Goal: Information Seeking & Learning: Find specific fact

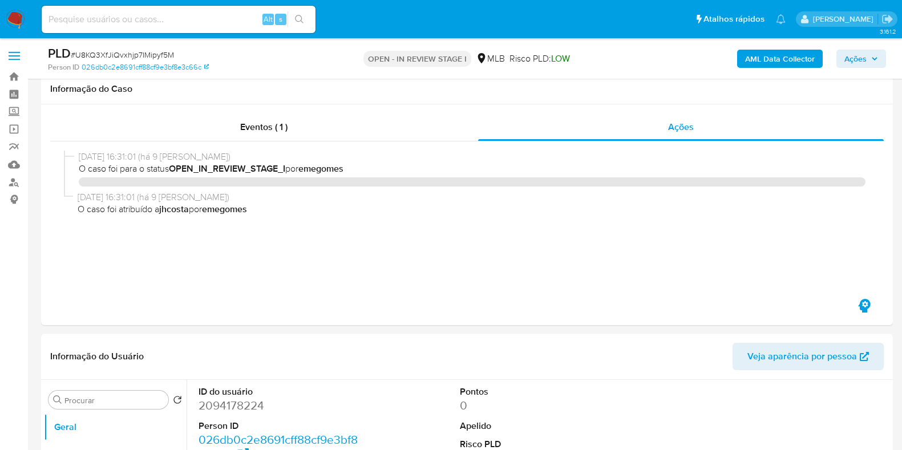
select select "10"
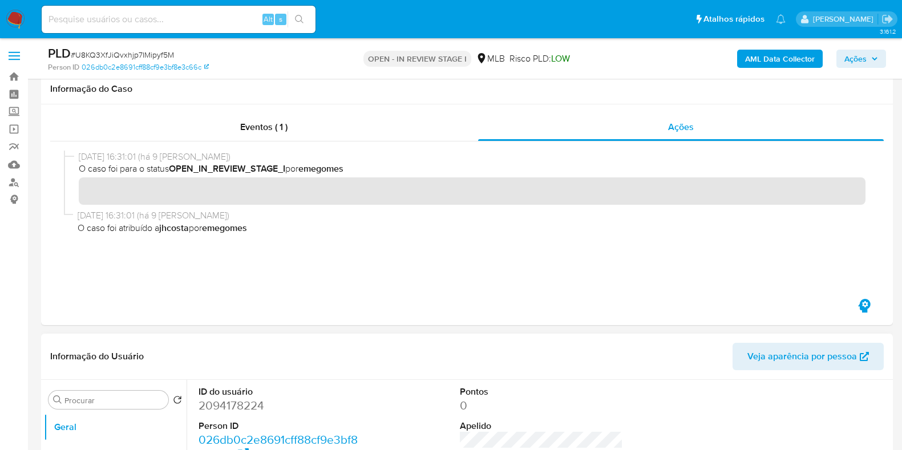
scroll to position [214, 0]
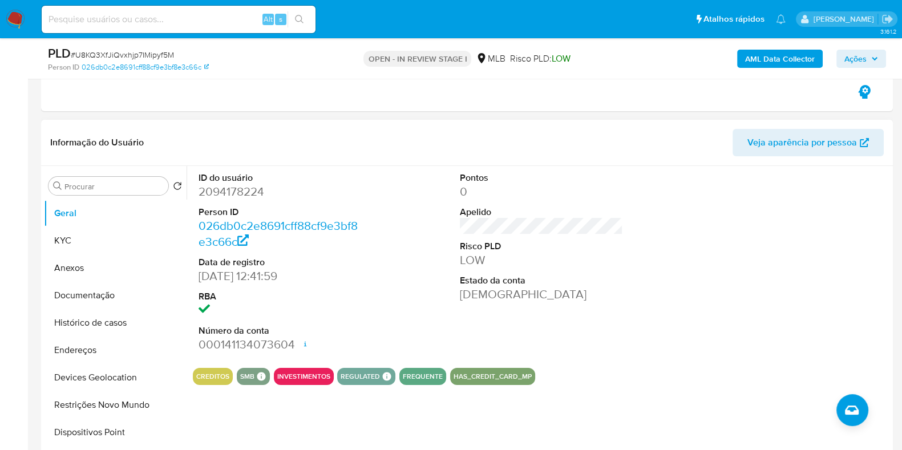
click at [251, 186] on dd "2094178224" at bounding box center [279, 192] width 163 height 16
copy dd "2094178224"
click at [378, 216] on div "ID do usuário 2094178224 Person ID 026db0c2e8691cff88cf9e3bf8e3c66c Data de reg…" at bounding box center [541, 262] width 697 height 193
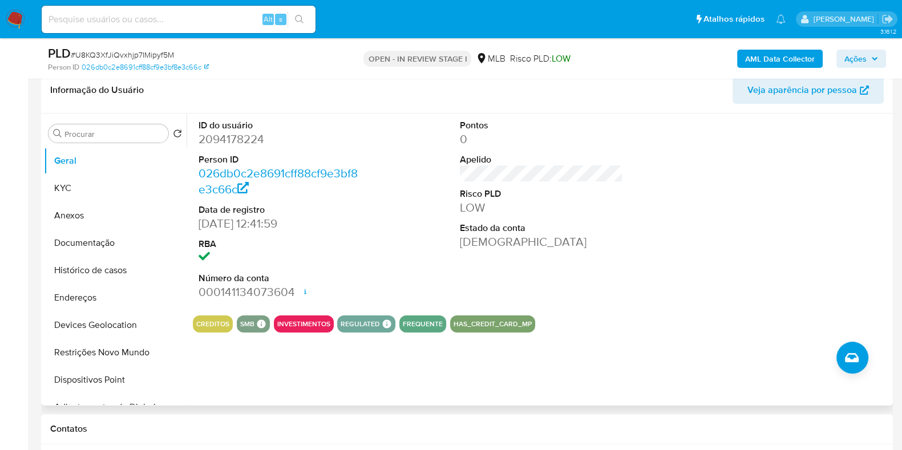
scroll to position [285, 0]
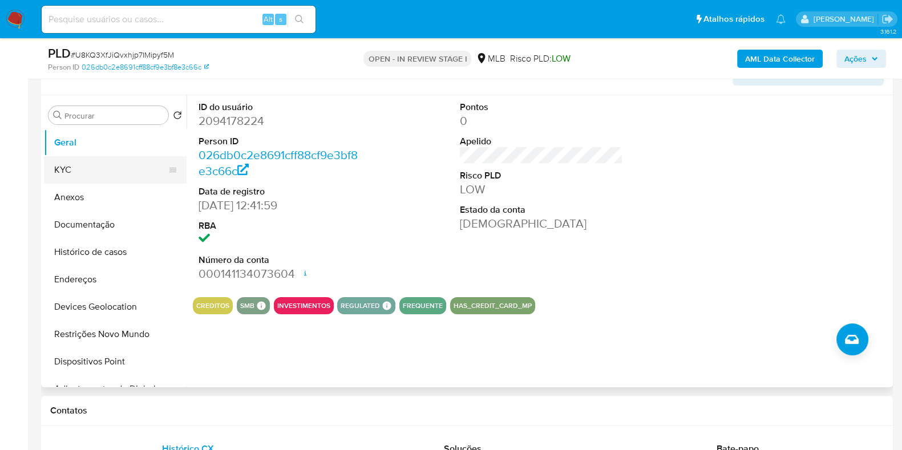
click at [87, 165] on button "KYC" at bounding box center [110, 169] width 133 height 27
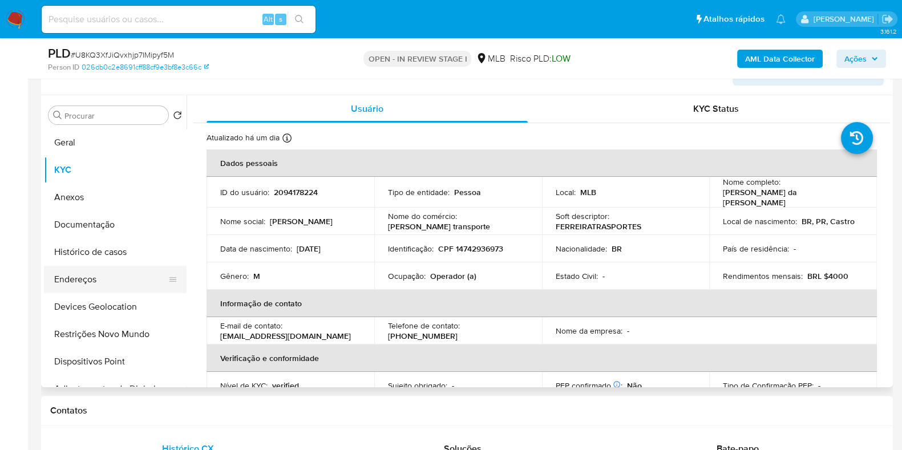
click at [92, 282] on button "Endereços" at bounding box center [110, 279] width 133 height 27
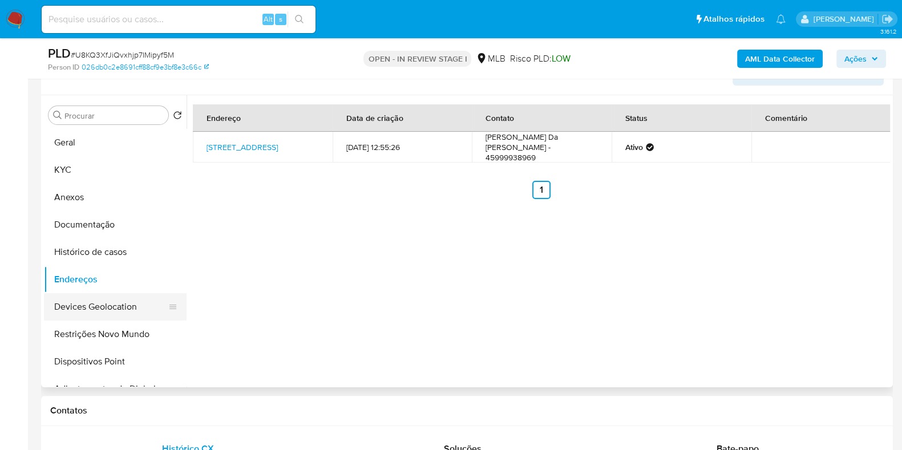
click at [90, 298] on button "Devices Geolocation" at bounding box center [110, 306] width 133 height 27
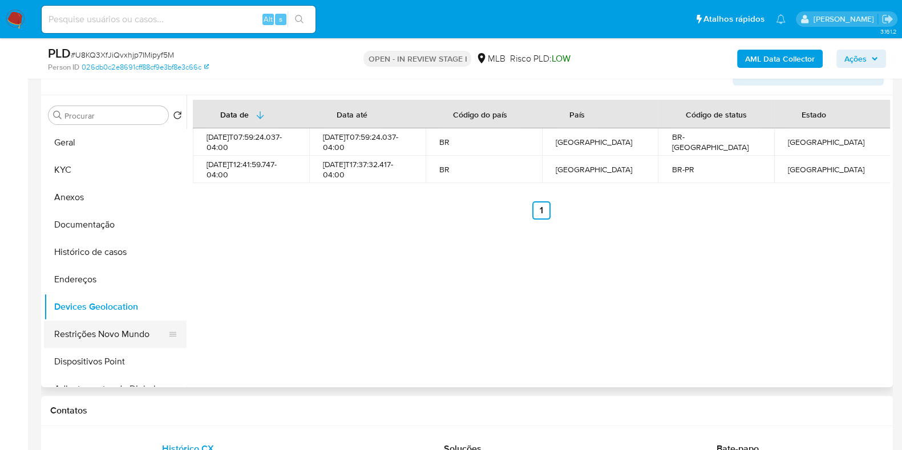
click at [90, 325] on button "Restrições Novo Mundo" at bounding box center [110, 333] width 133 height 27
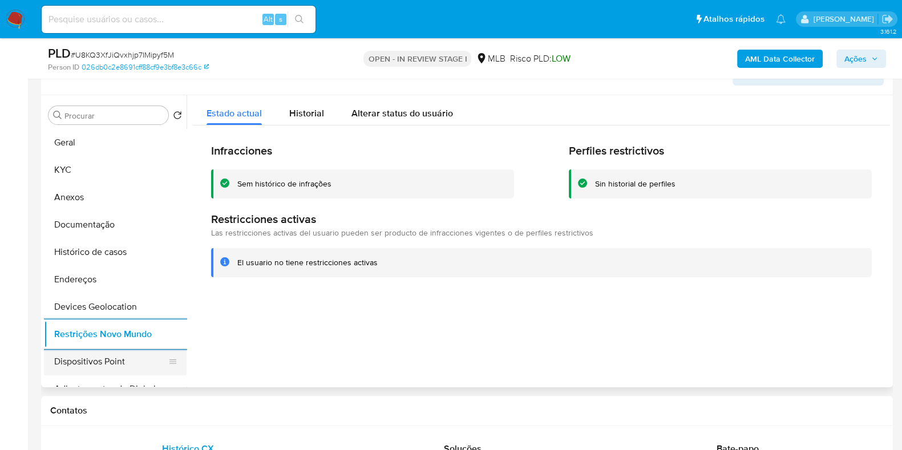
click at [135, 369] on button "Dispositivos Point" at bounding box center [110, 361] width 133 height 27
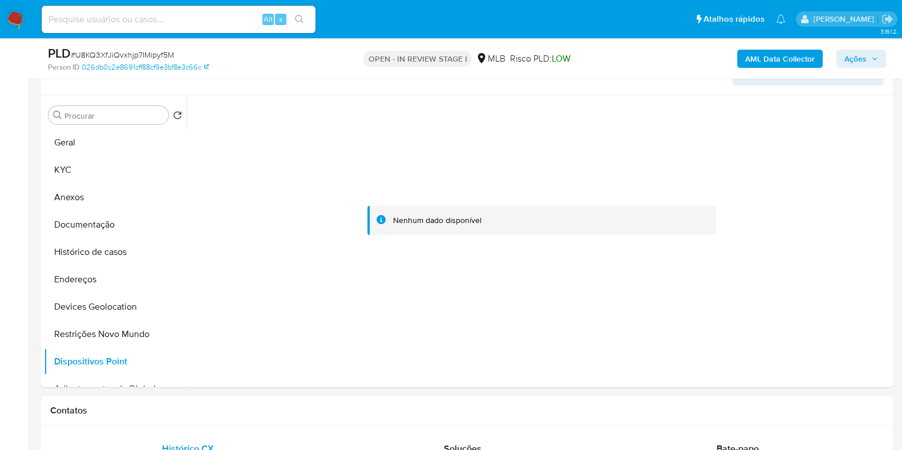
click at [760, 60] on b "AML Data Collector" at bounding box center [780, 59] width 70 height 18
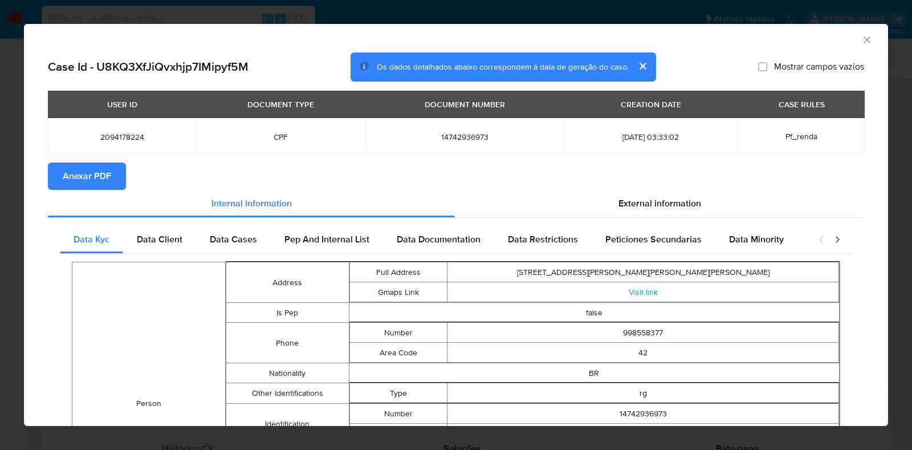
click at [68, 177] on span "Anexar PDF" at bounding box center [87, 176] width 48 height 25
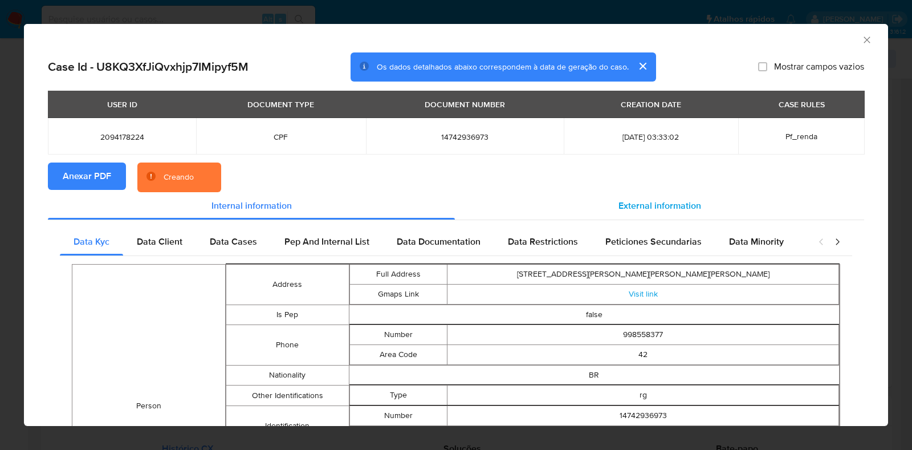
click at [666, 204] on span "External information" at bounding box center [660, 205] width 83 height 13
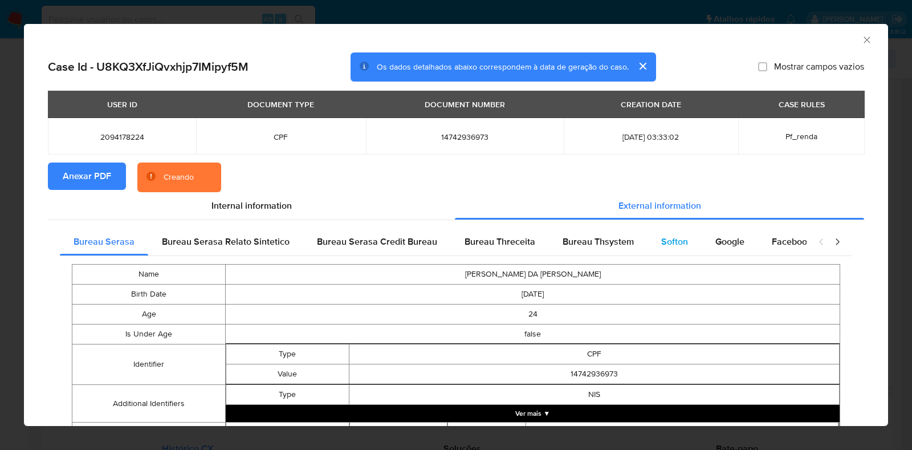
click at [648, 245] on div "Softon" at bounding box center [675, 241] width 54 height 27
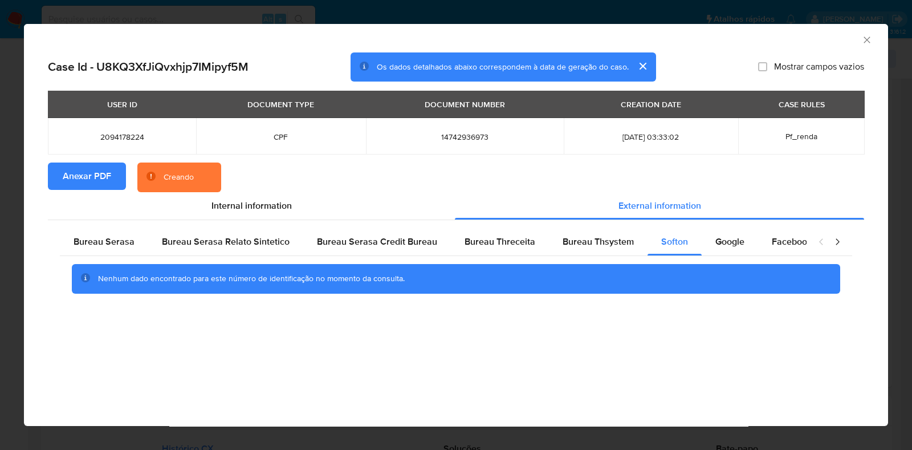
drag, startPoint x: 865, startPoint y: 36, endPoint x: 670, endPoint y: 96, distance: 203.8
click at [866, 38] on icon "Fechar a janela" at bounding box center [867, 39] width 11 height 11
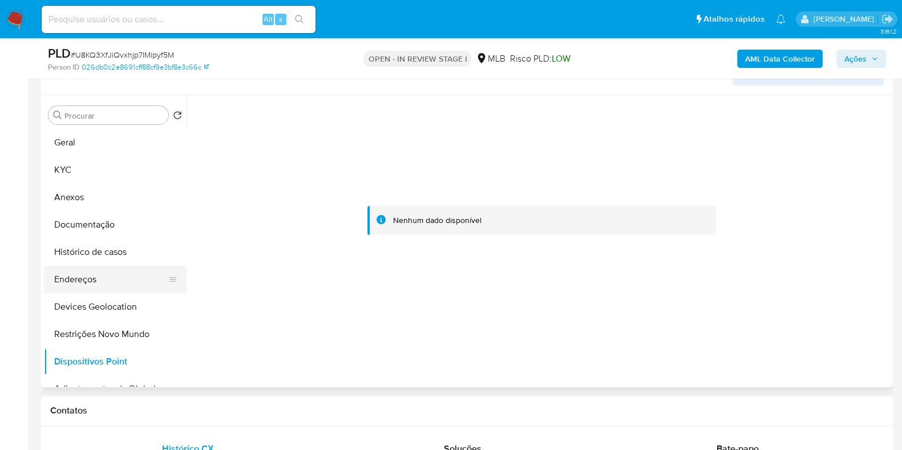
click at [83, 277] on button "Endereços" at bounding box center [110, 279] width 133 height 27
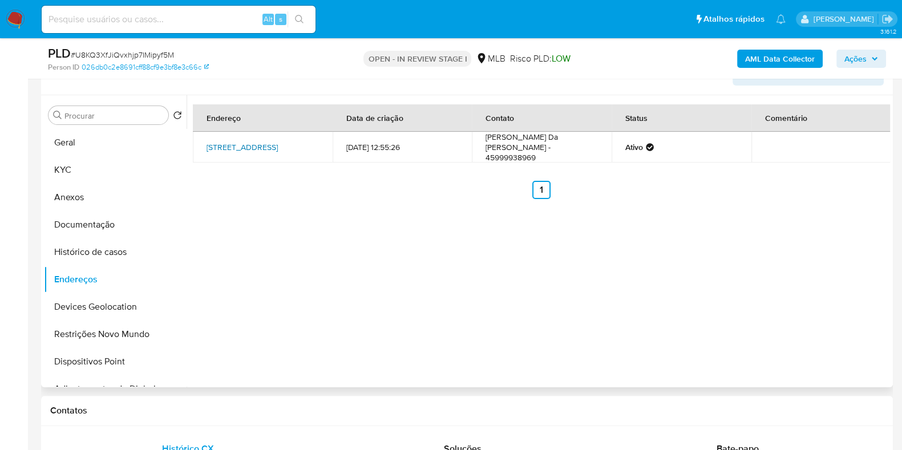
drag, startPoint x: 194, startPoint y: 137, endPoint x: 266, endPoint y: 149, distance: 72.4
click at [266, 149] on td "[STREET_ADDRESS]" at bounding box center [263, 147] width 140 height 31
copy link "[STREET_ADDRESS]"
click at [240, 149] on link "[STREET_ADDRESS]" at bounding box center [241, 146] width 71 height 11
click at [73, 173] on button "KYC" at bounding box center [110, 169] width 133 height 27
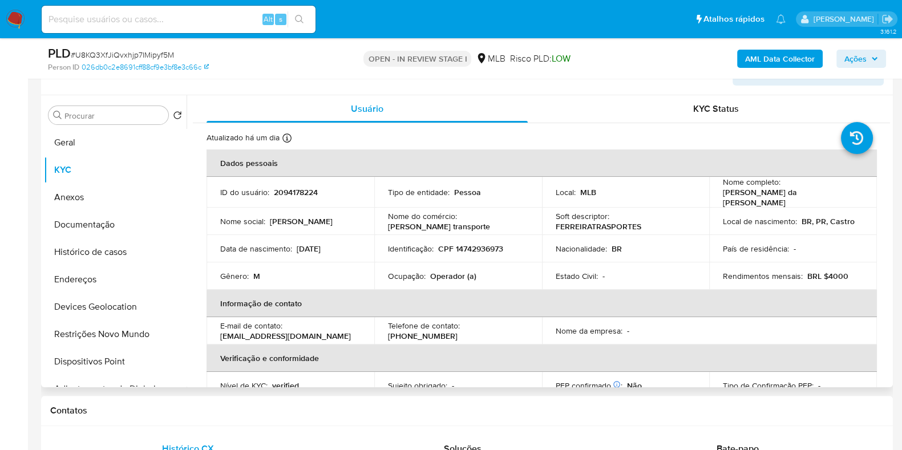
click at [474, 243] on p "CPF 14742936973" at bounding box center [470, 248] width 65 height 10
copy p "14742936973"
click at [99, 228] on button "Documentação" at bounding box center [110, 224] width 133 height 27
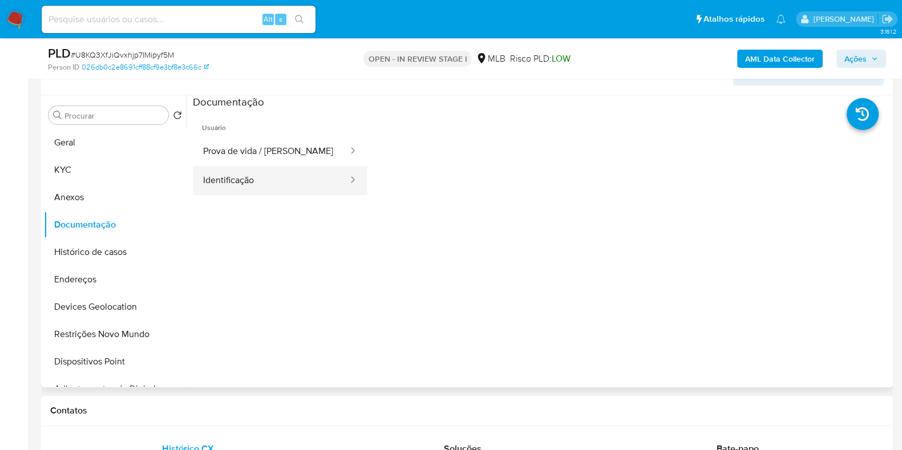
click at [253, 180] on button "Identificação" at bounding box center [271, 180] width 156 height 29
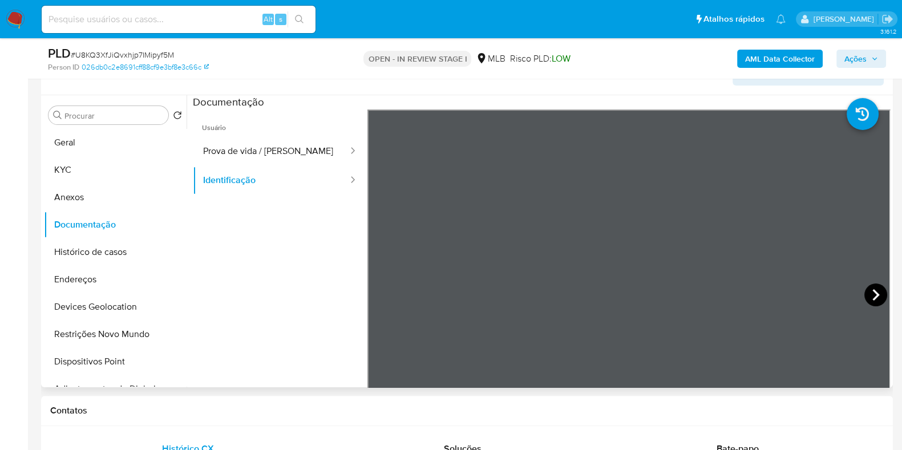
click at [872, 295] on icon at bounding box center [875, 294] width 23 height 23
click at [379, 295] on icon at bounding box center [380, 294] width 7 height 11
click at [77, 151] on button "Geral" at bounding box center [110, 142] width 133 height 27
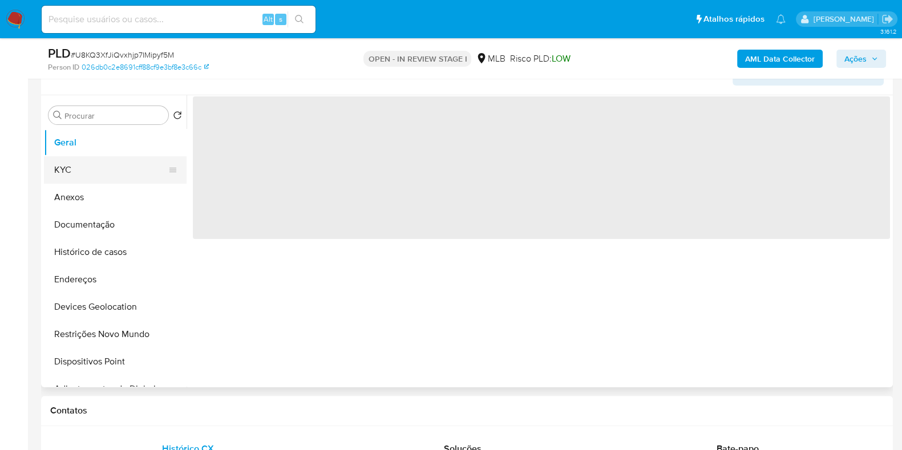
click at [69, 167] on button "KYC" at bounding box center [110, 169] width 133 height 27
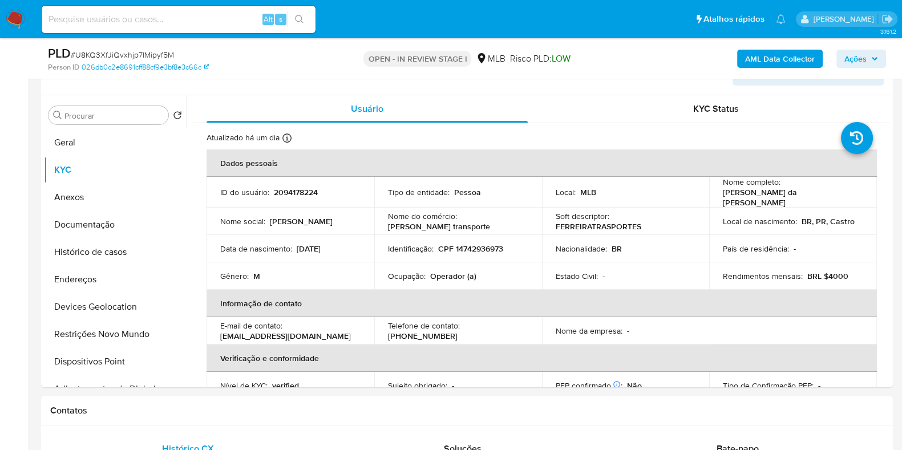
click at [472, 245] on p "CPF 14742936973" at bounding box center [470, 248] width 65 height 10
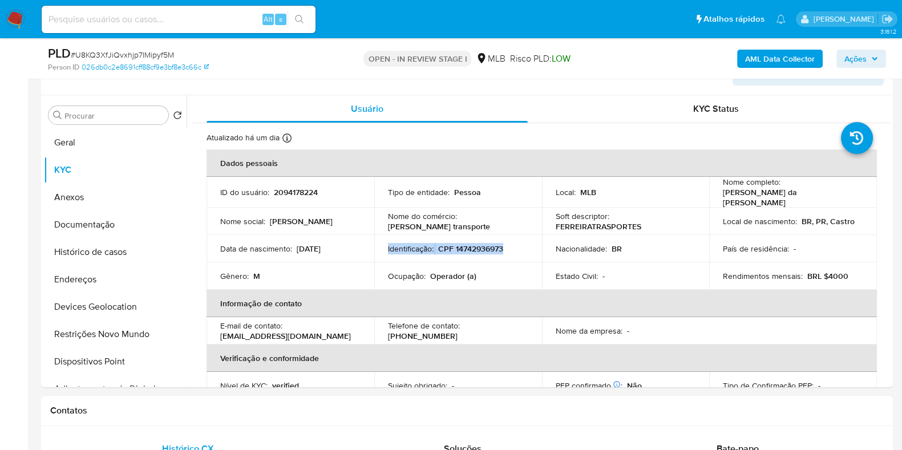
click at [472, 254] on td "Identificação : CPF 14742936973" at bounding box center [458, 248] width 168 height 27
click at [470, 243] on p "CPF 14742936973" at bounding box center [470, 248] width 65 height 10
copy p "14742936973"
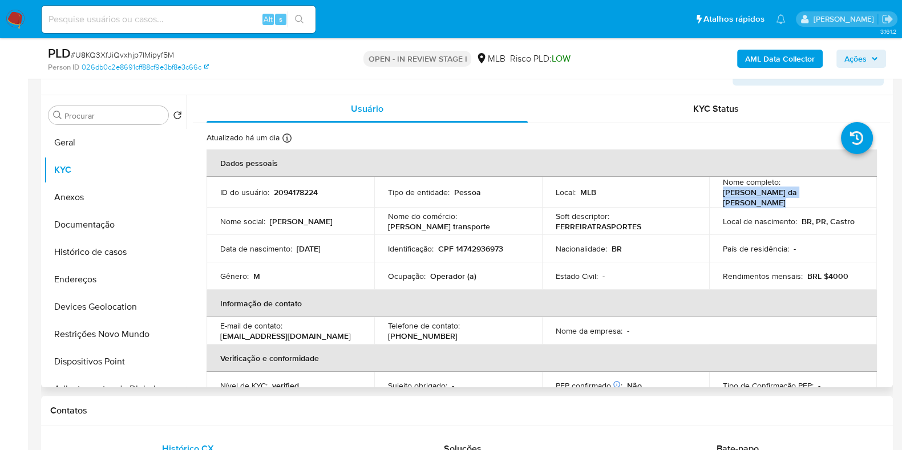
drag, startPoint x: 719, startPoint y: 198, endPoint x: 833, endPoint y: 195, distance: 114.1
click at [833, 195] on div "Nome completo : [PERSON_NAME] da [PERSON_NAME]" at bounding box center [792, 192] width 140 height 31
copy p "[PERSON_NAME] da [PERSON_NAME]"
click at [100, 216] on button "Documentação" at bounding box center [110, 224] width 133 height 27
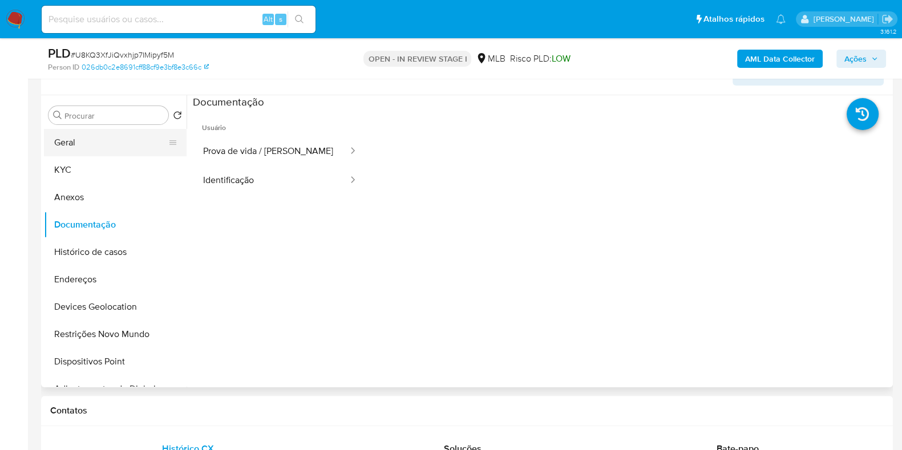
click at [83, 147] on button "Geral" at bounding box center [110, 142] width 133 height 27
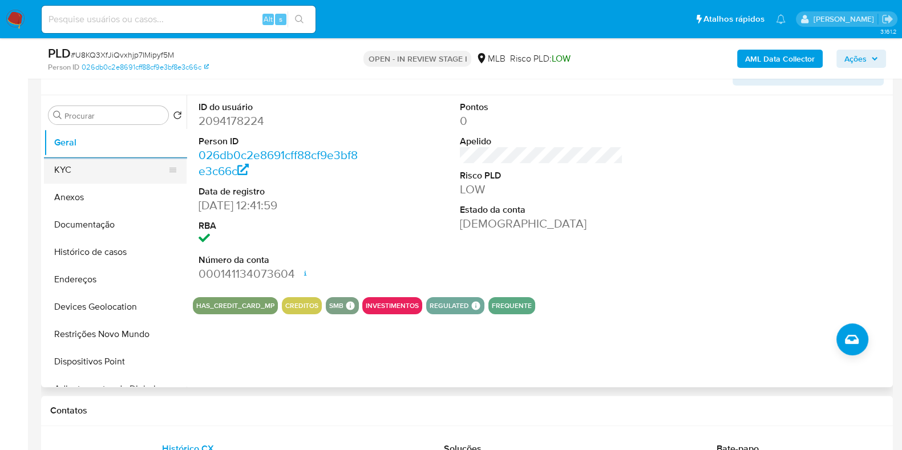
click at [81, 165] on button "KYC" at bounding box center [110, 169] width 133 height 27
